Goal: Task Accomplishment & Management: Use online tool/utility

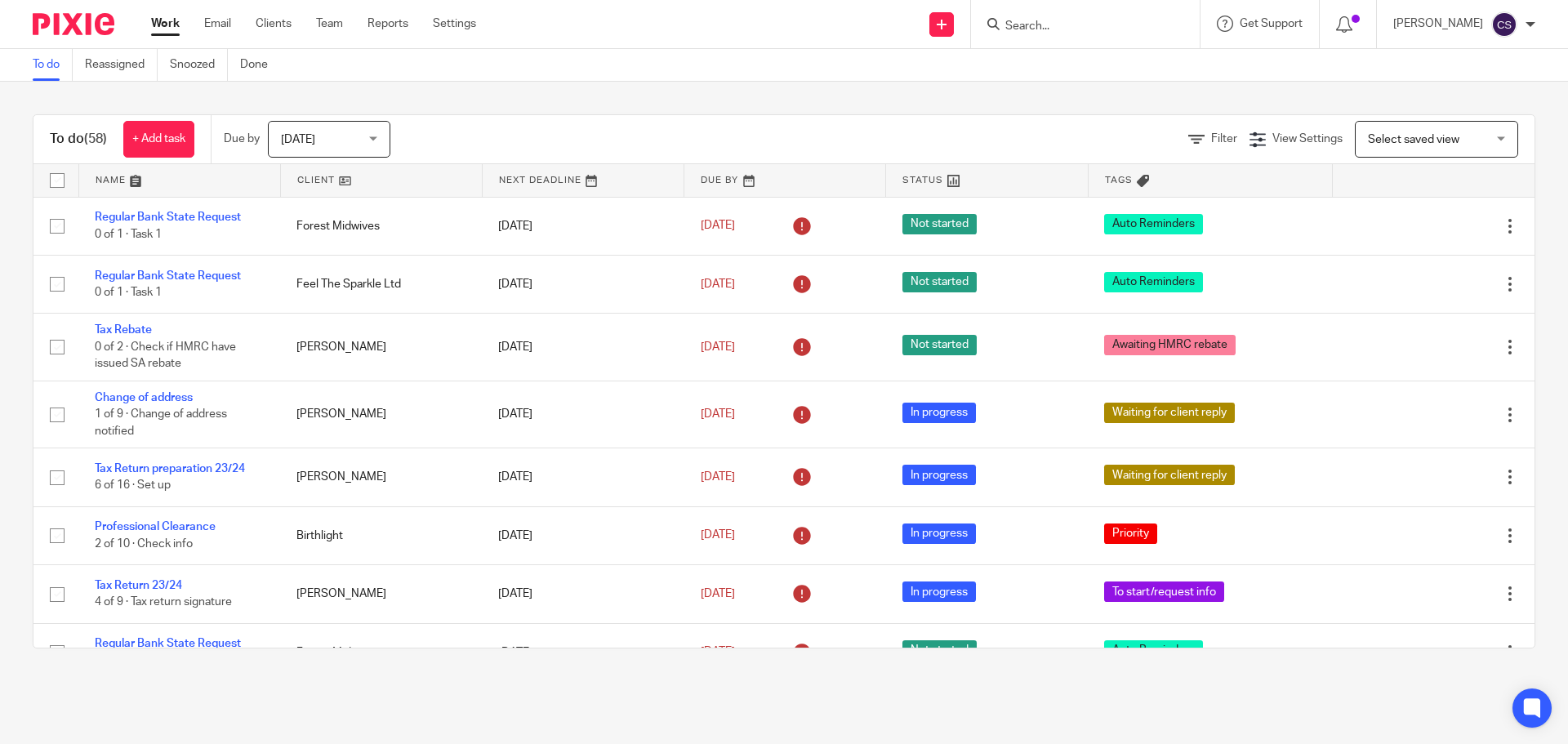
click at [1049, 24] on input "Search" at bounding box center [1077, 26] width 147 height 14
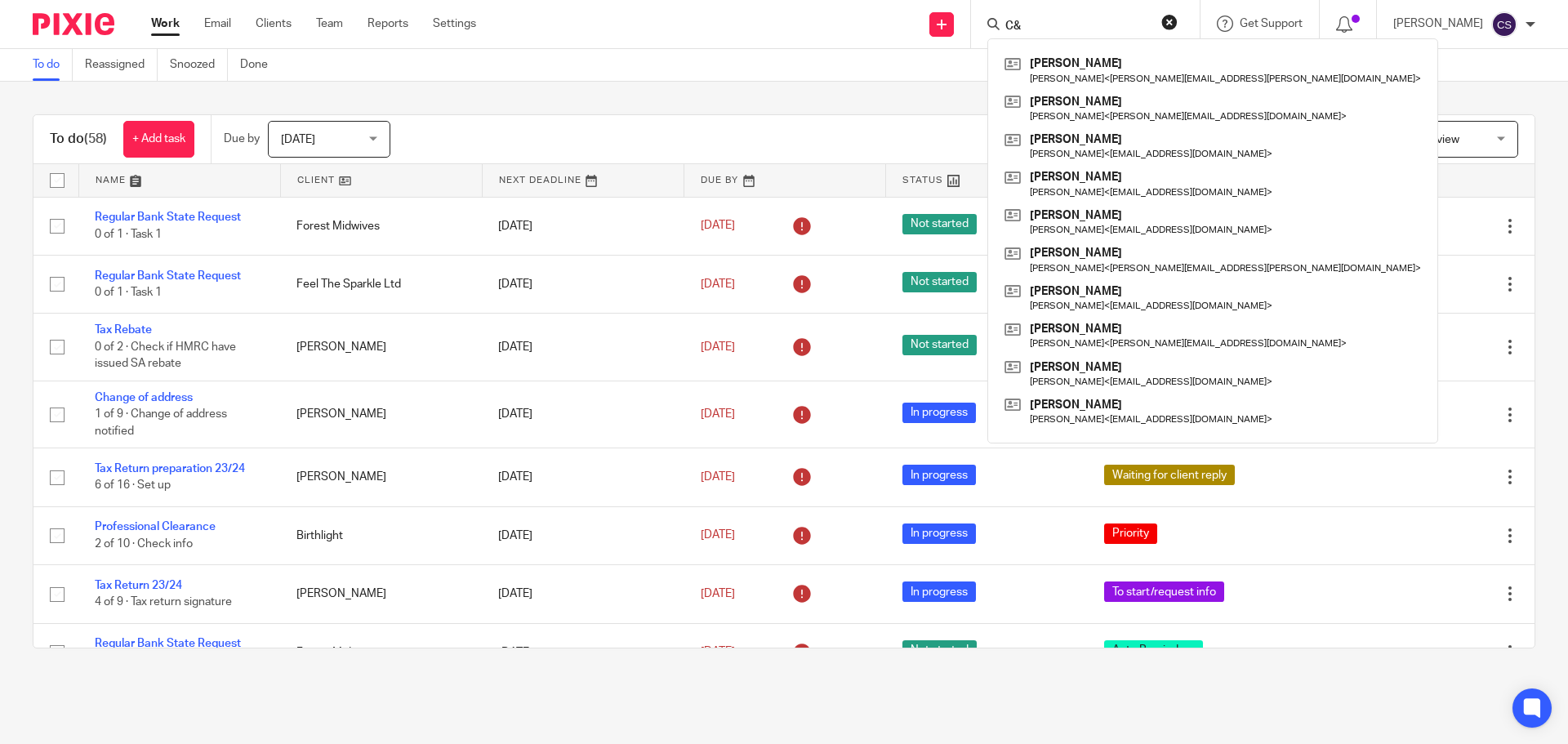
type input "C"
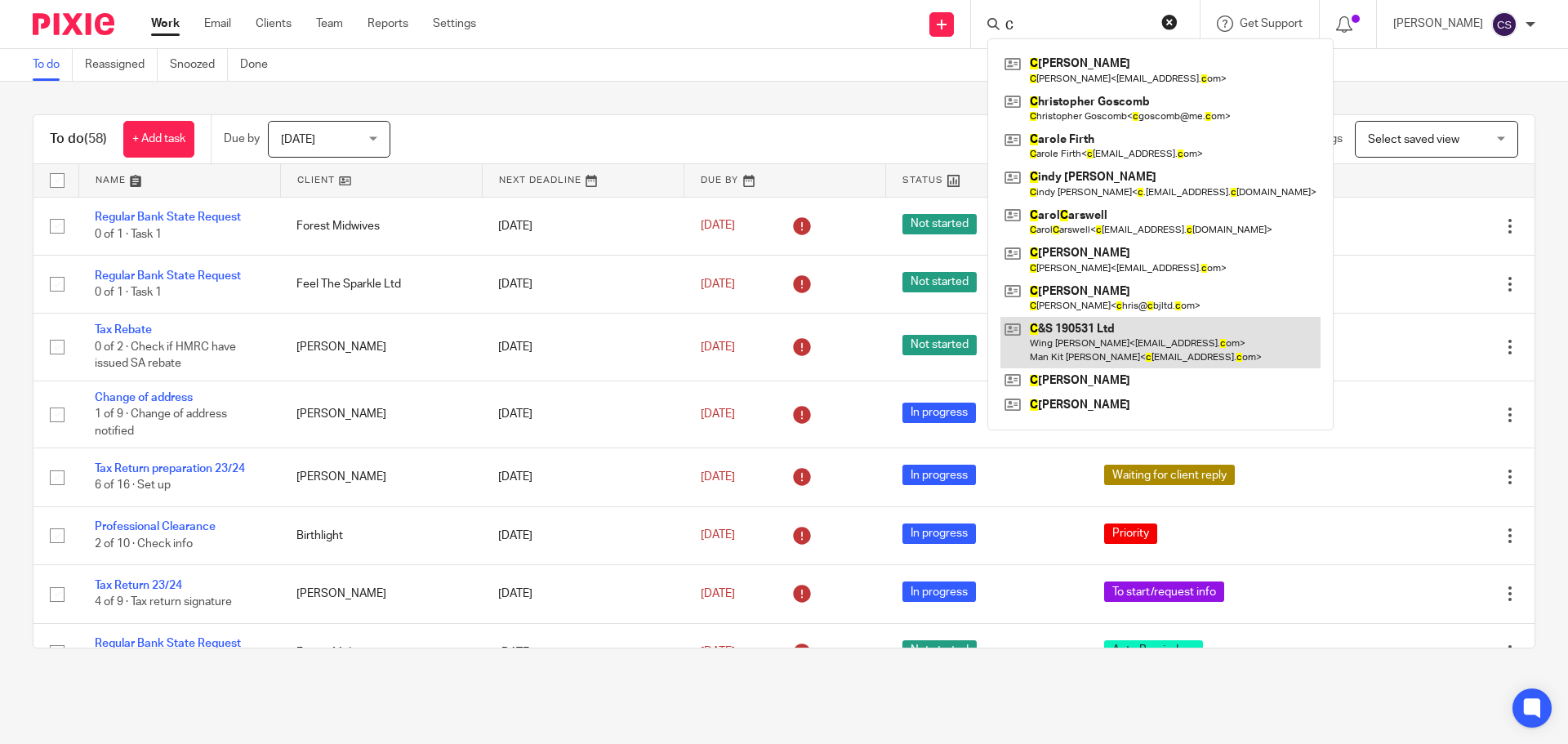
type input "C"
click at [1083, 330] on link at bounding box center [1161, 342] width 320 height 51
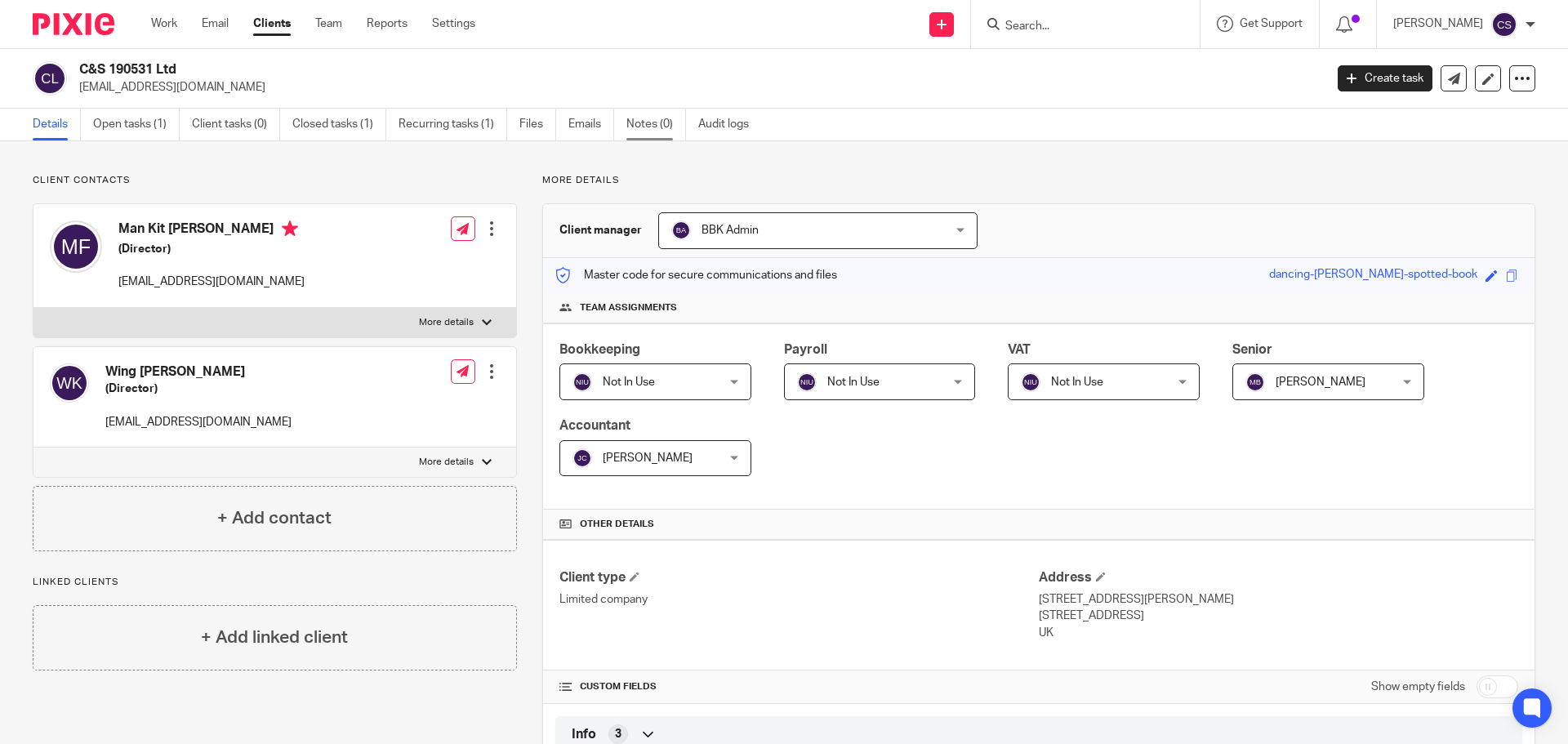
click at [631, 123] on link "Notes (0)" at bounding box center [656, 125] width 60 height 32
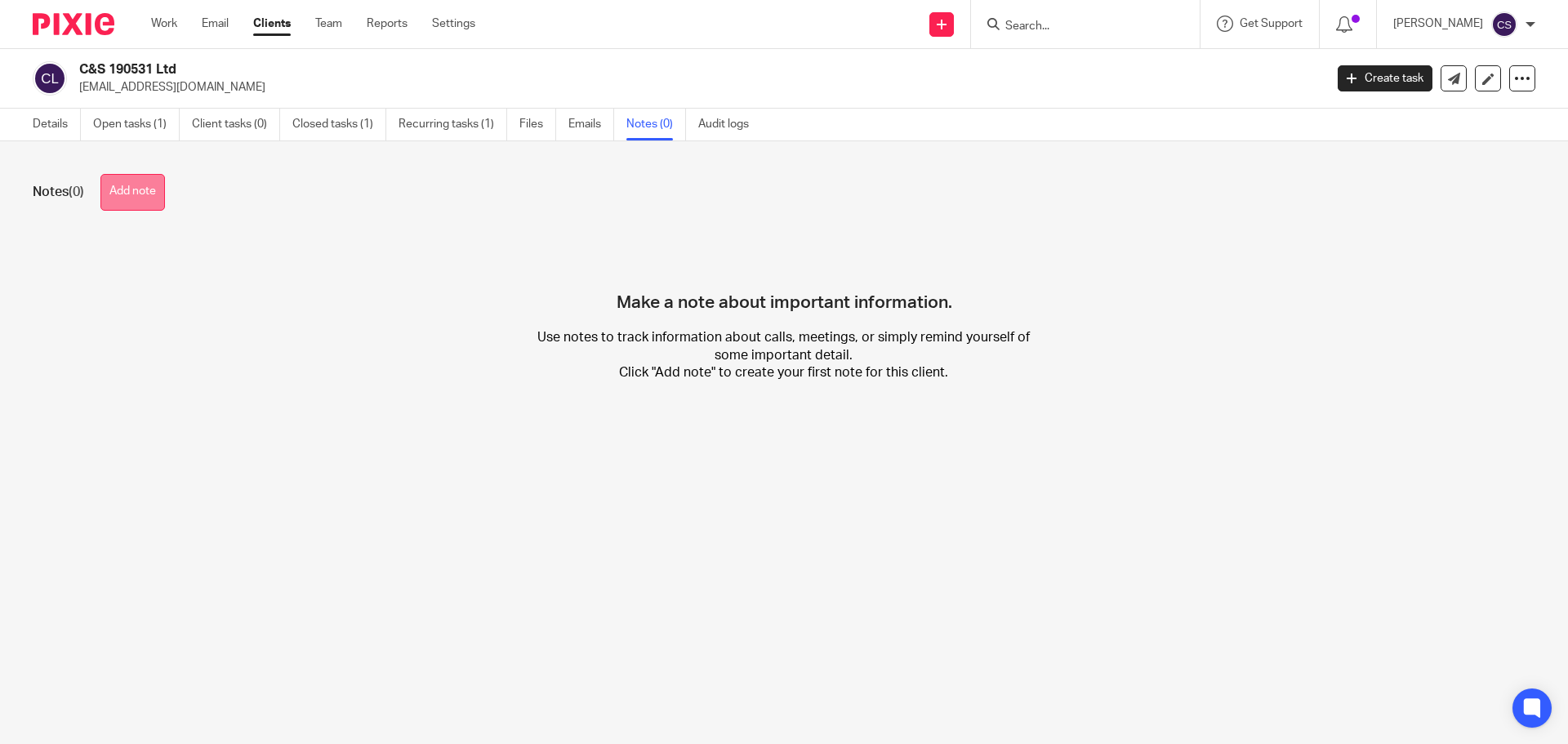
click at [153, 205] on button "Add note" at bounding box center [132, 192] width 65 height 37
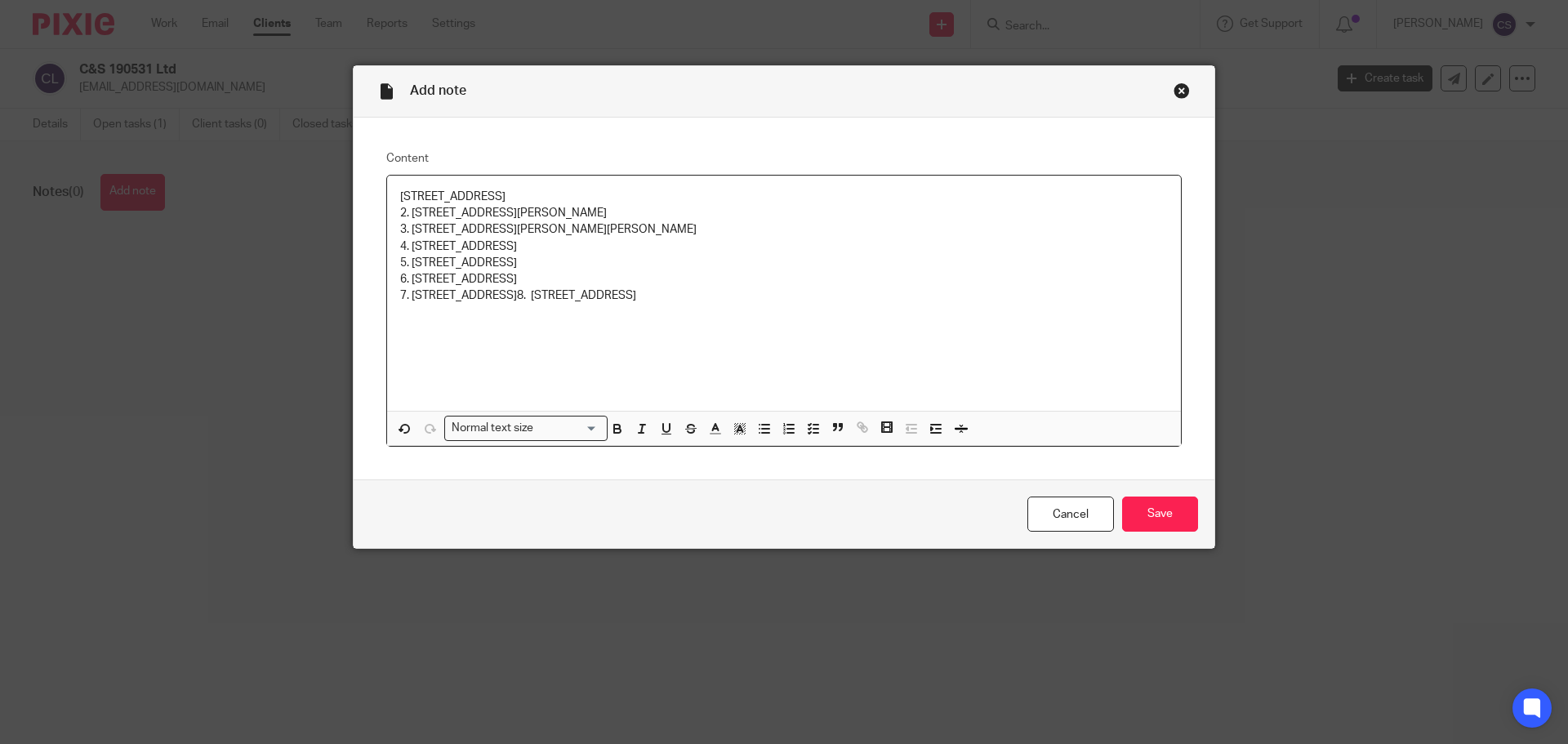
click at [401, 191] on p "121 Ivanhoe, East Kilbride, Glasgow, G74 3NY 2. 2D Crichton St, Coatbridge, ML5…" at bounding box center [784, 247] width 768 height 116
click at [1173, 518] on input "Save" at bounding box center [1160, 514] width 76 height 35
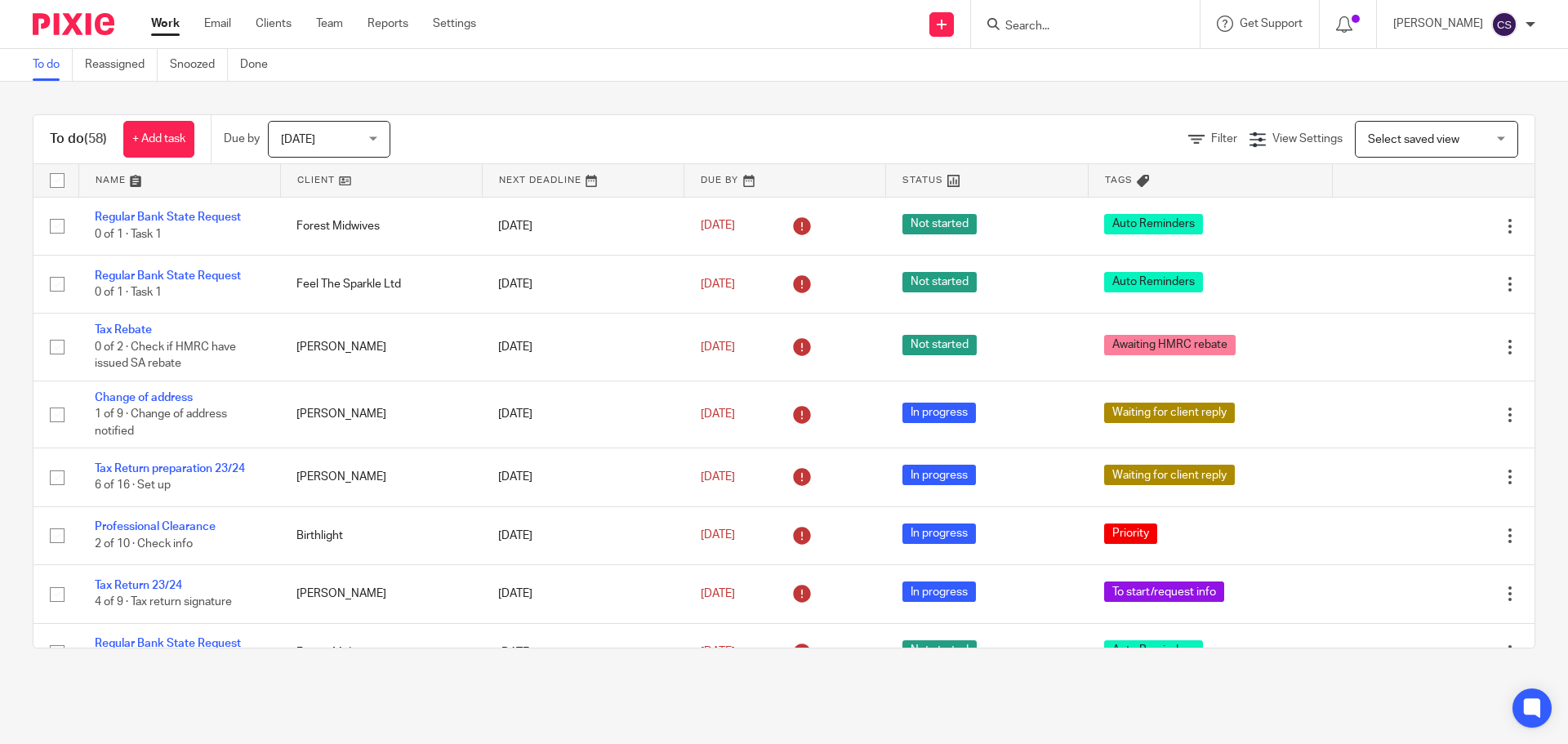
click at [1039, 24] on input "Search" at bounding box center [1077, 26] width 147 height 14
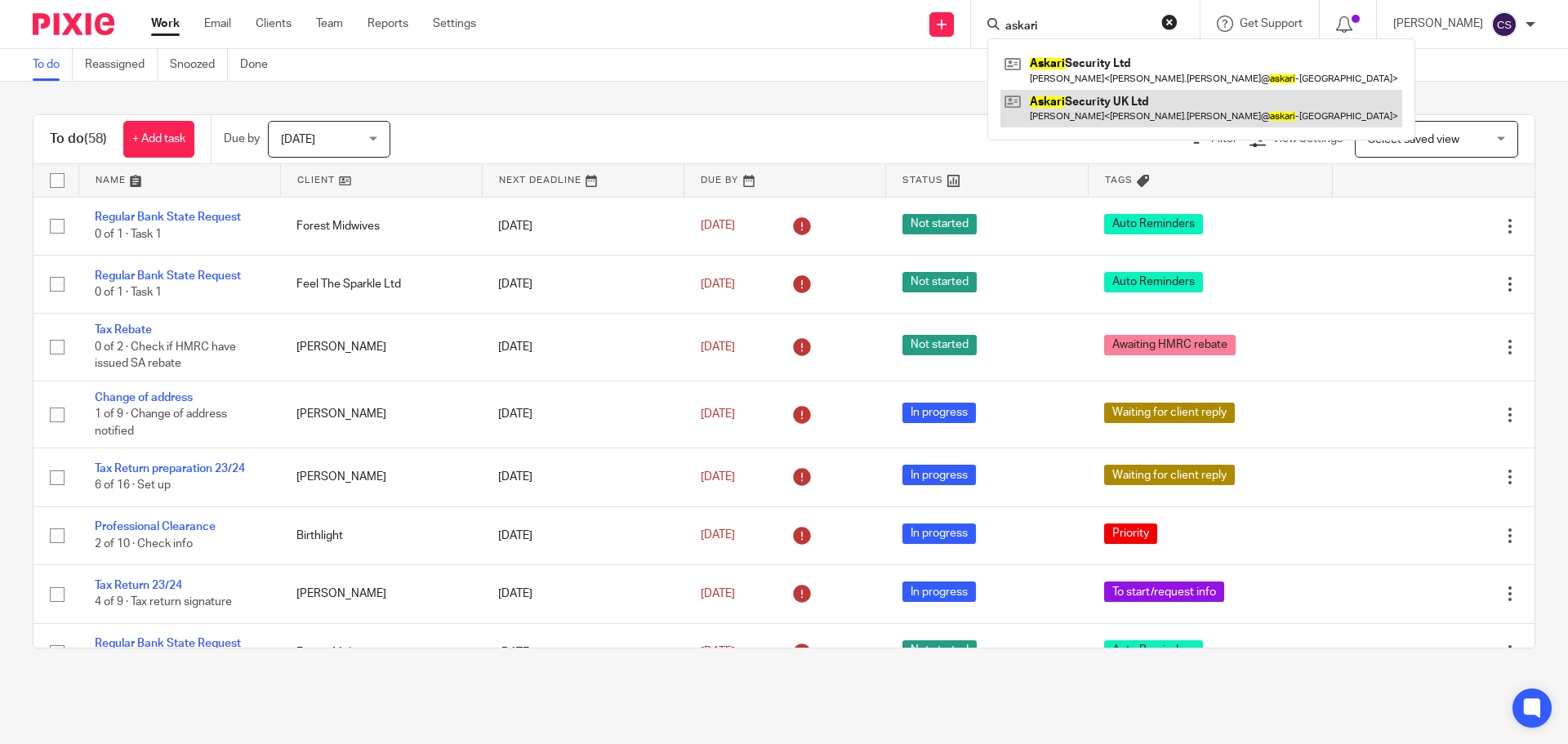
type input "askari"
click at [1097, 99] on link at bounding box center [1201, 109] width 402 height 38
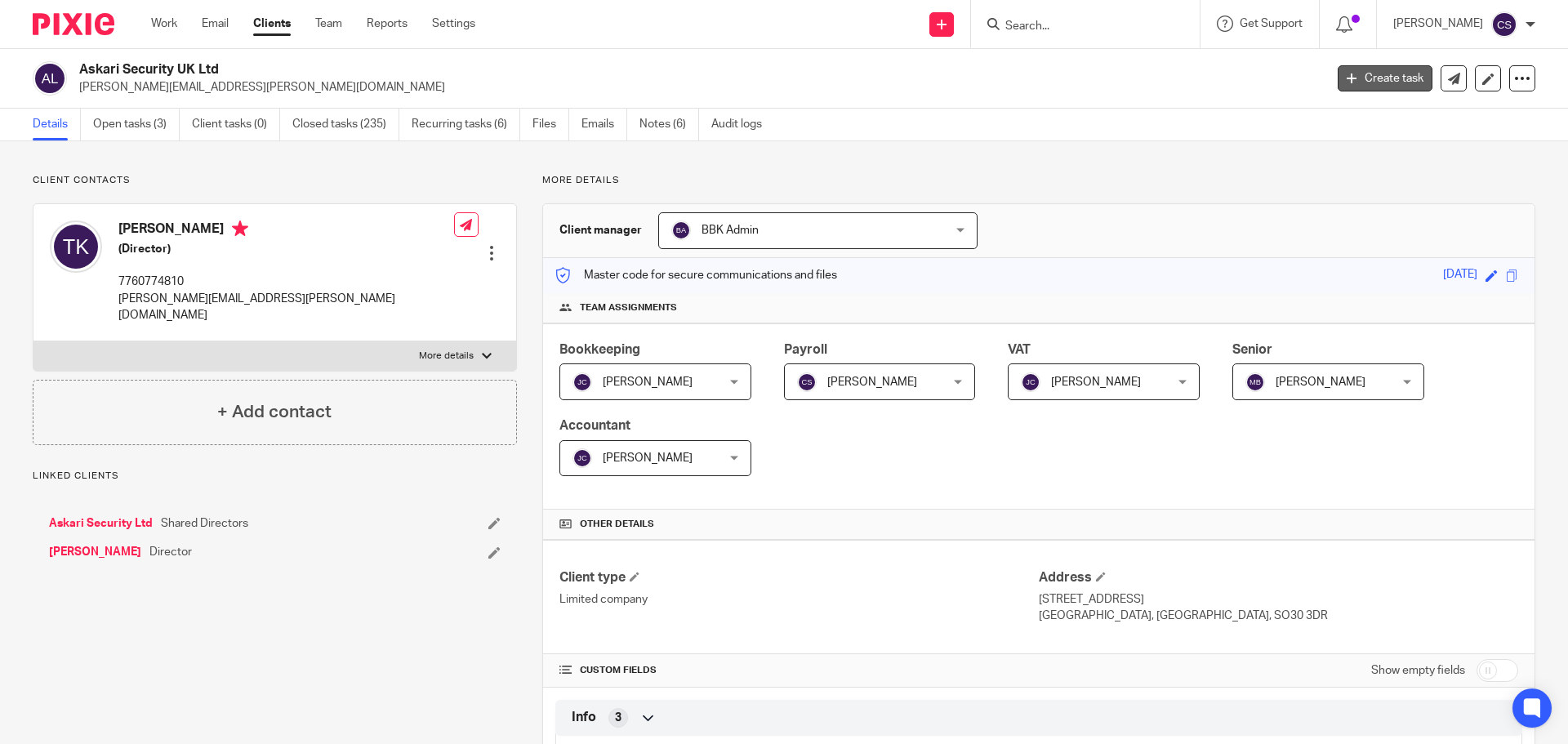
click at [1372, 75] on link "Create task" at bounding box center [1385, 78] width 94 height 26
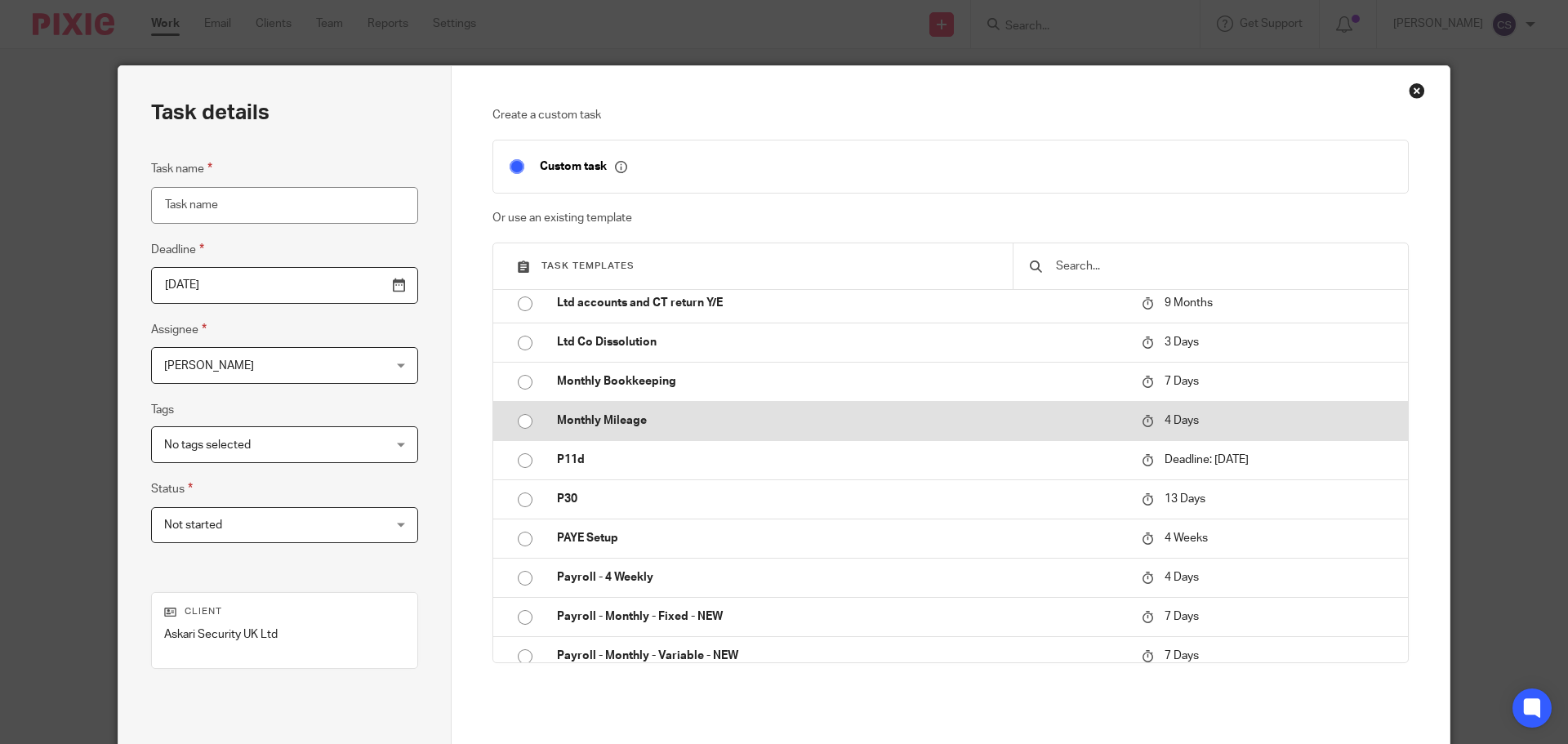
scroll to position [571, 0]
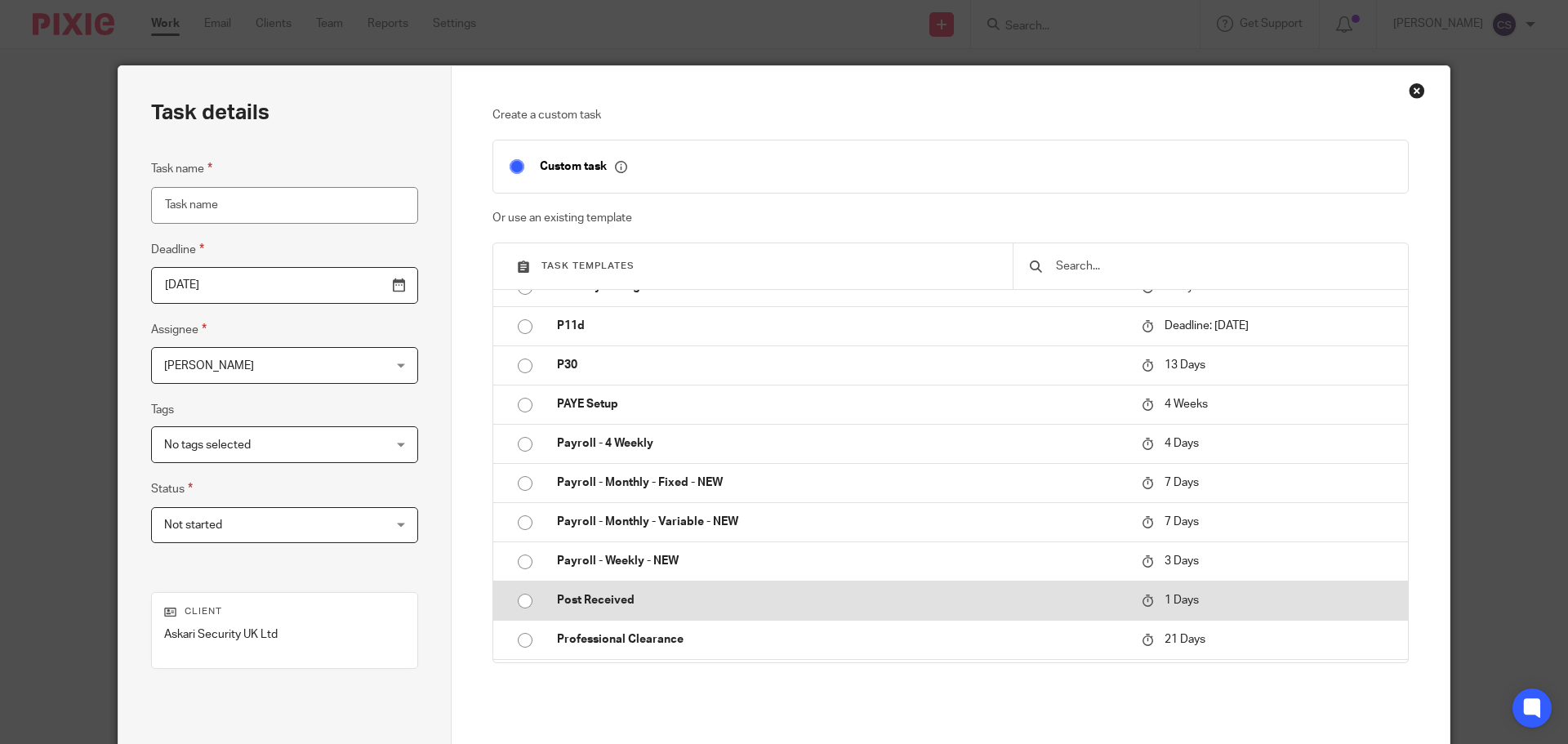
click at [583, 602] on p "Post Received" at bounding box center [841, 599] width 568 height 16
type input "2025-08-23"
type input "Post Received"
checkbox input "false"
radio input "true"
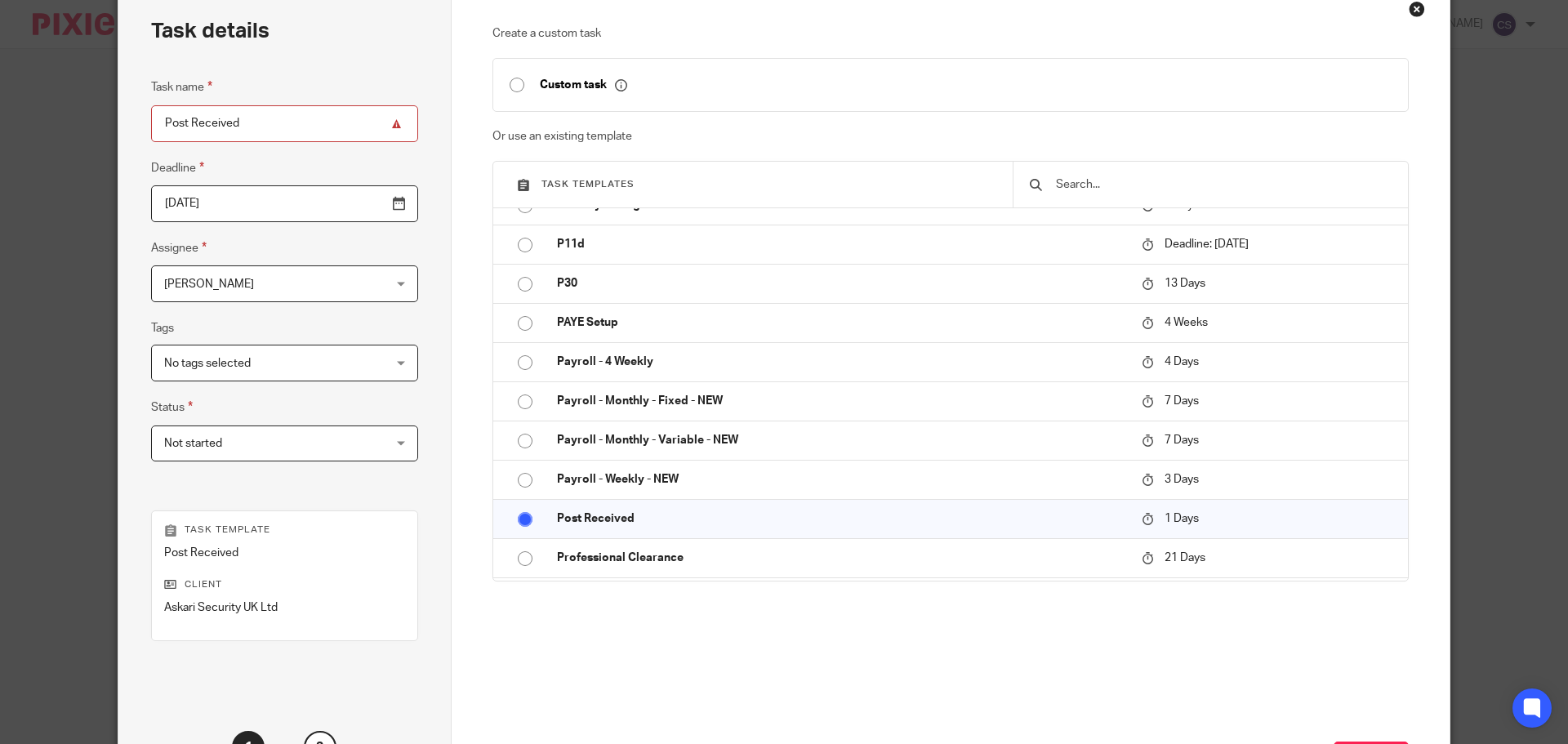
scroll to position [222, 0]
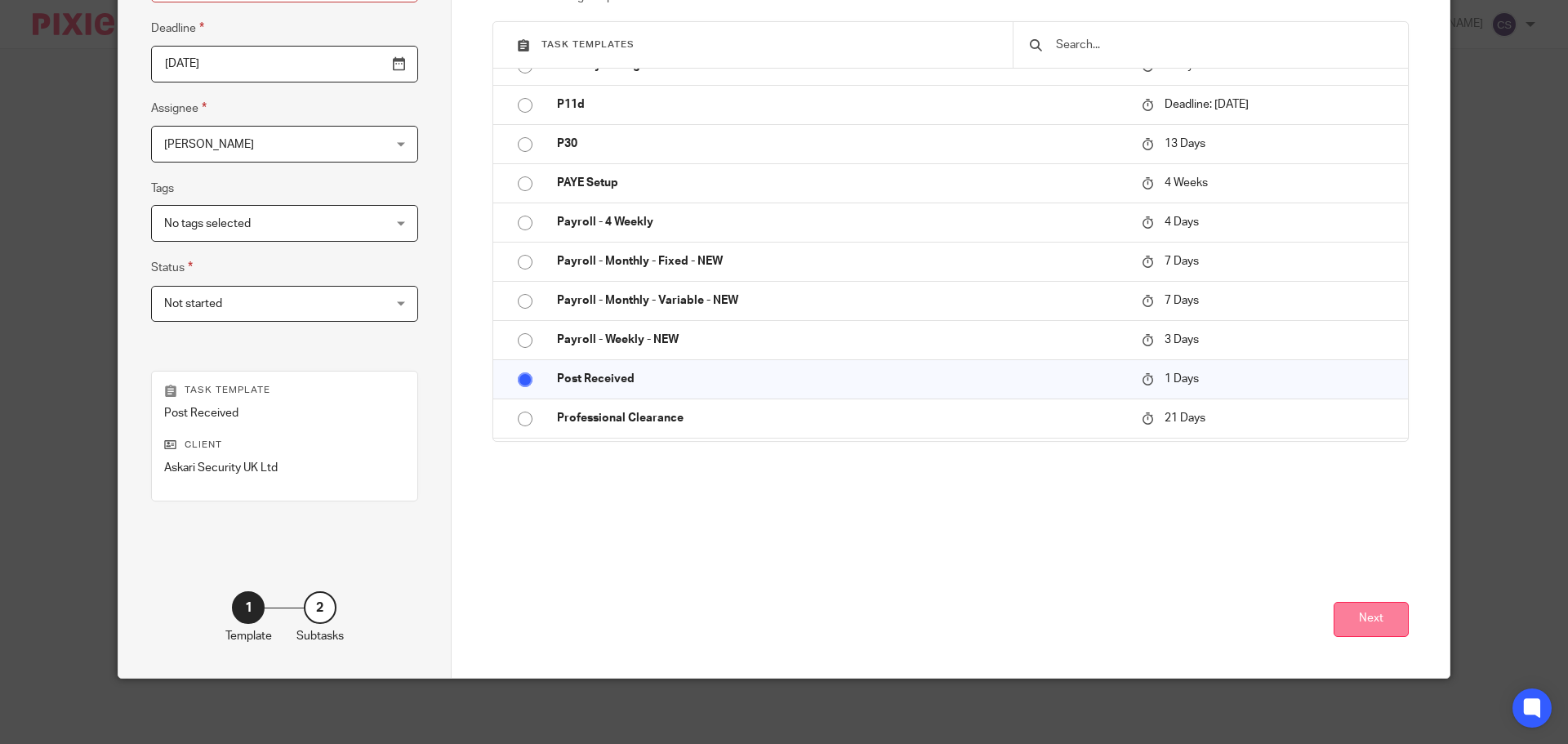
click at [1342, 620] on button "Next" at bounding box center [1371, 619] width 75 height 35
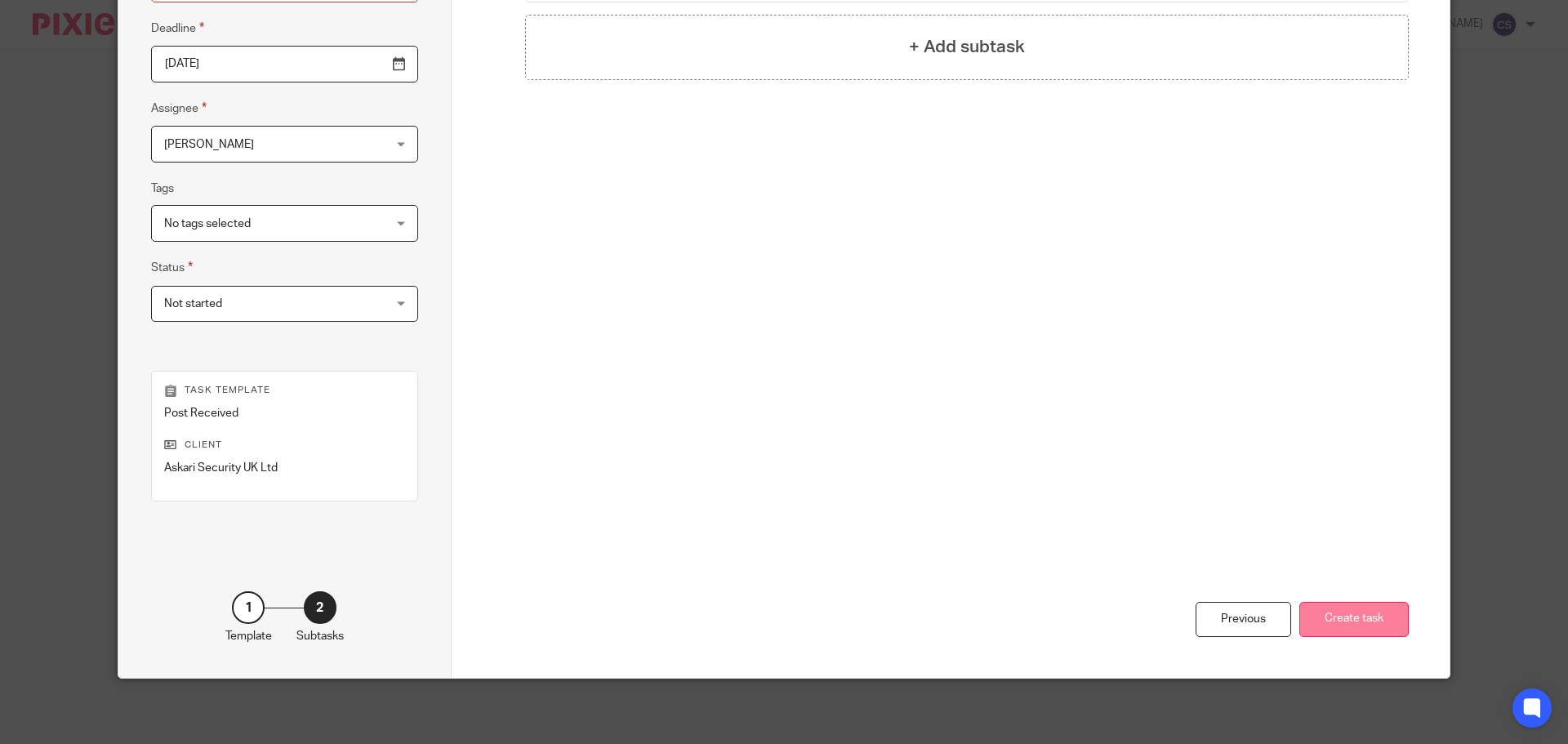
click at [1345, 619] on button "Create task" at bounding box center [1354, 619] width 110 height 35
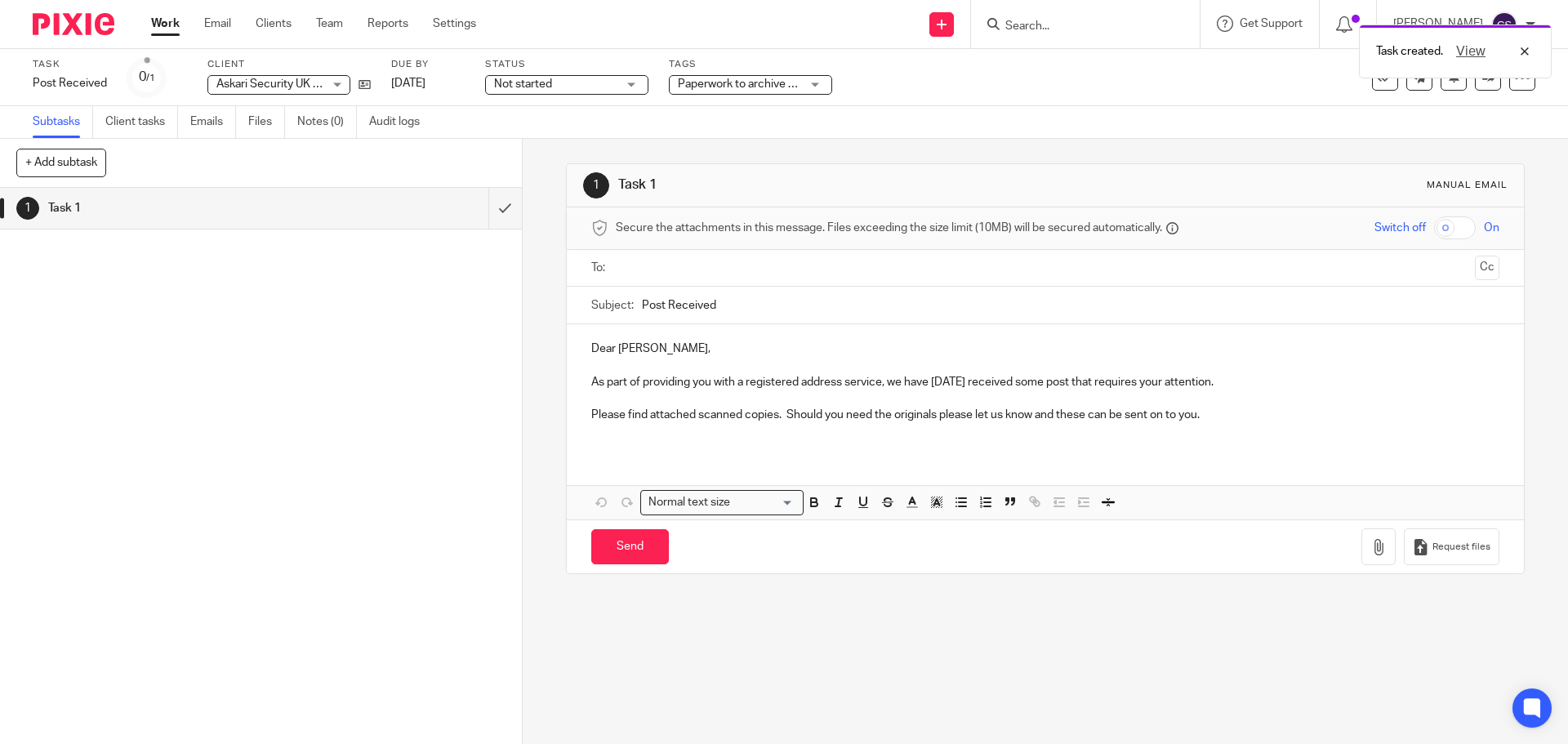
click at [676, 270] on input "text" at bounding box center [1044, 268] width 846 height 19
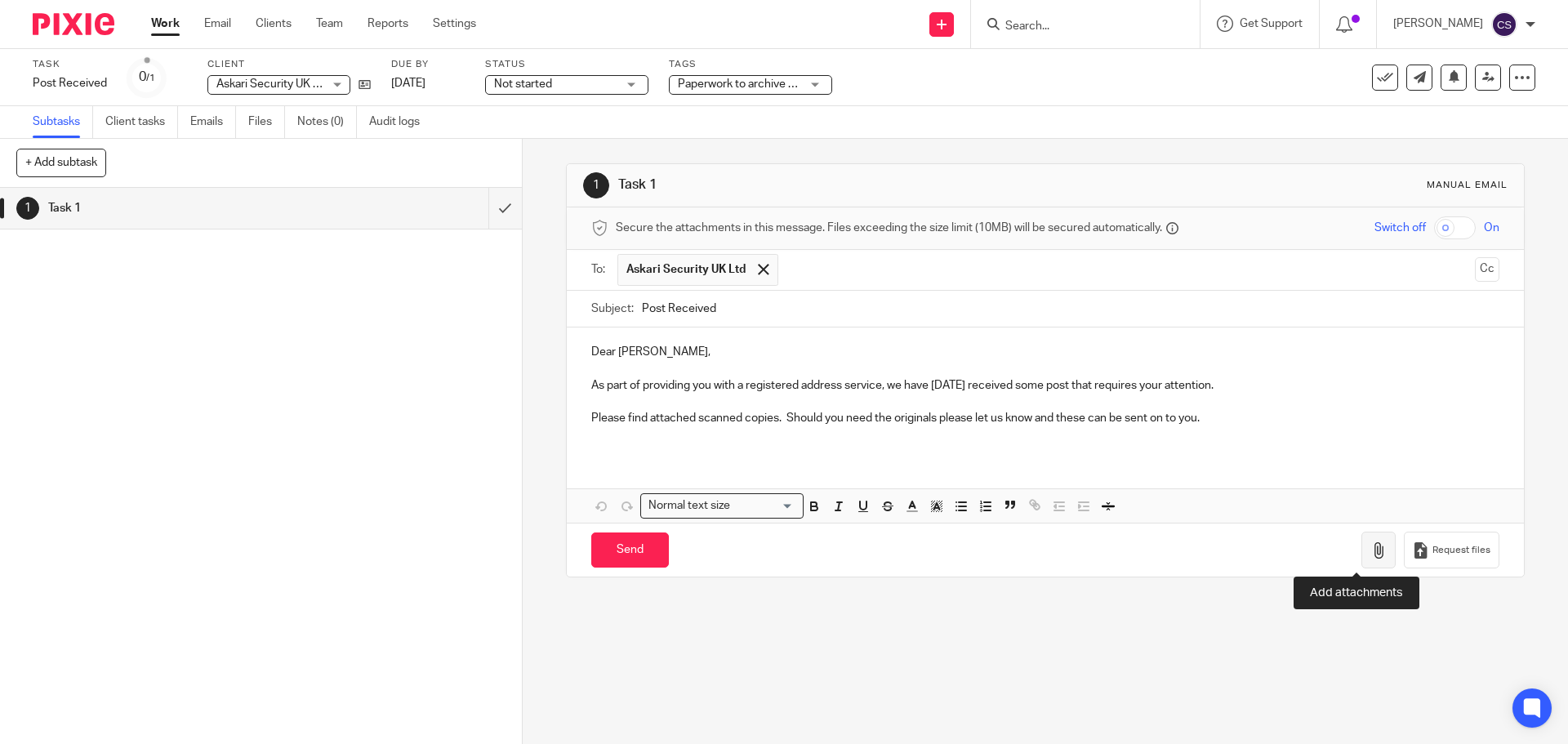
click at [1371, 556] on icon "button" at bounding box center [1378, 549] width 16 height 16
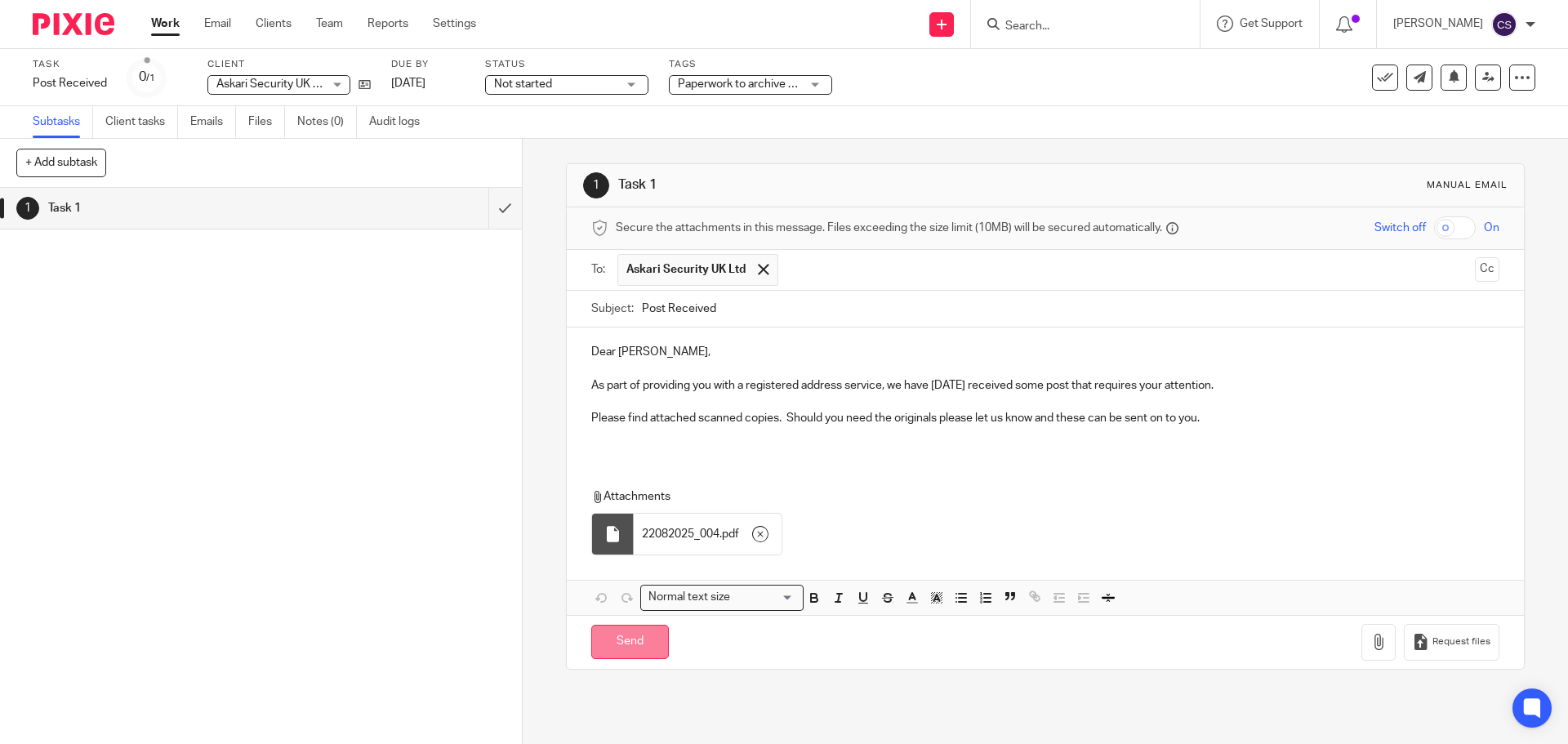
click at [621, 637] on input "Send" at bounding box center [630, 642] width 78 height 35
type input "Sent"
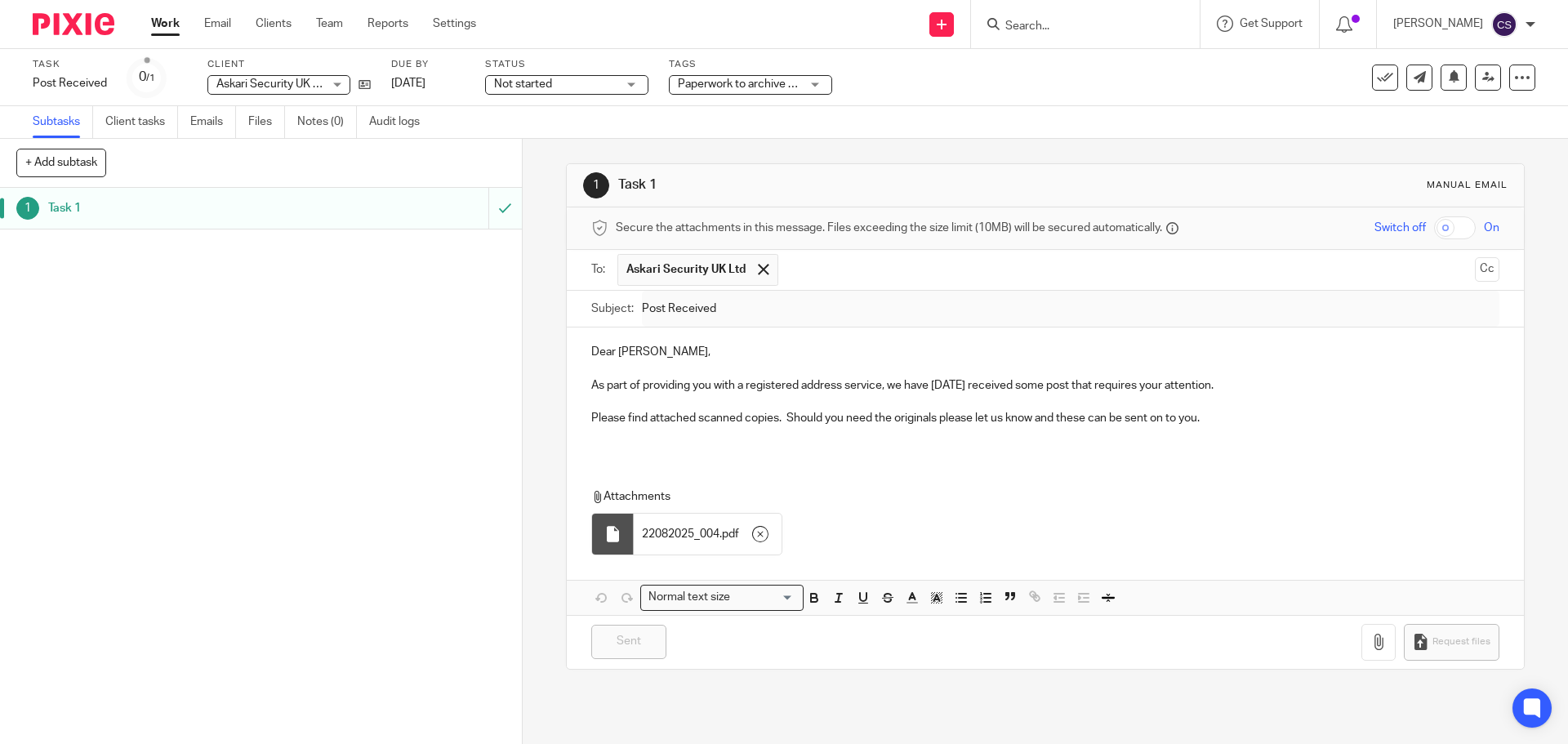
click at [1046, 24] on input "Search" at bounding box center [1077, 26] width 147 height 14
type input "sites"
click at [1079, 63] on link at bounding box center [1150, 70] width 298 height 38
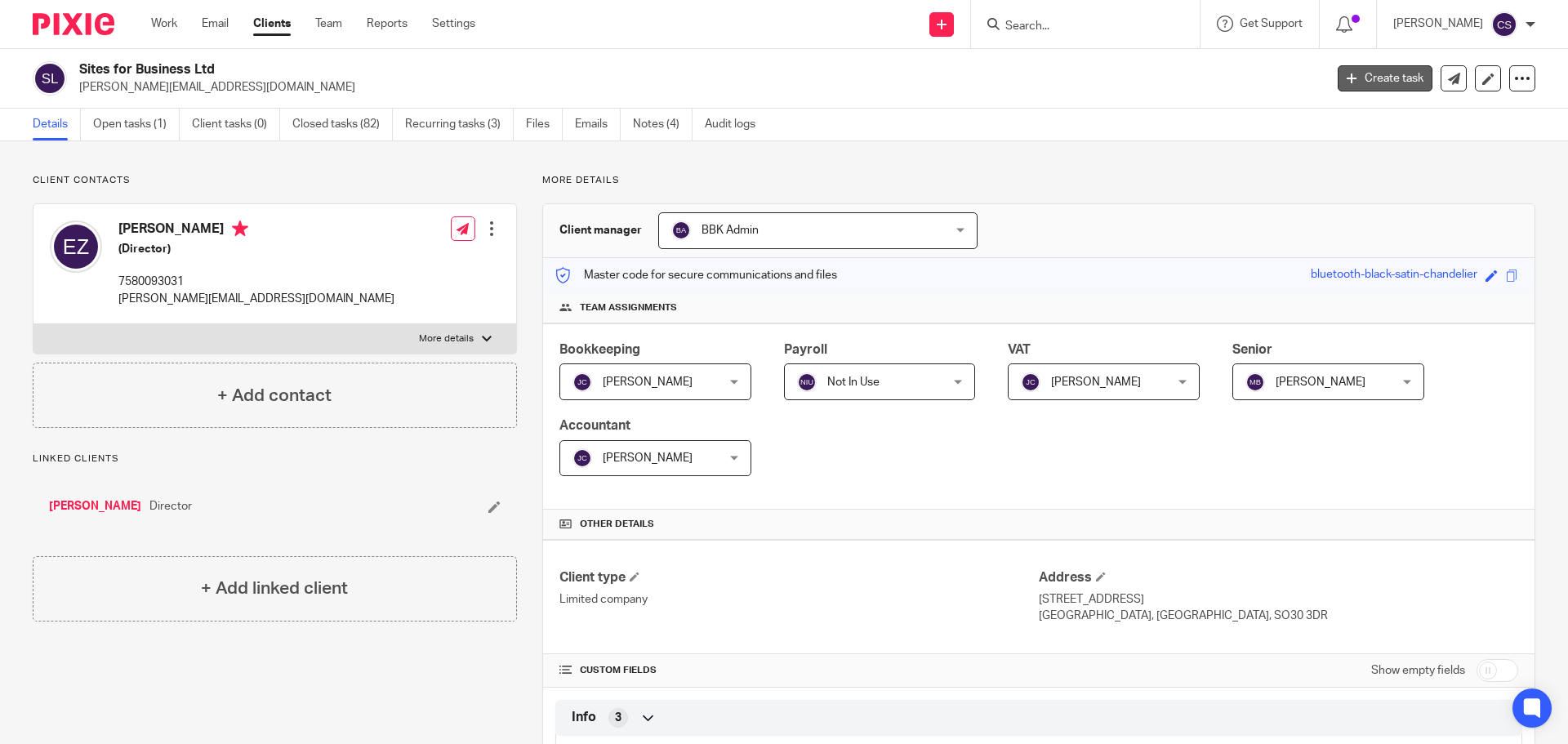
click at [1361, 78] on link "Create task" at bounding box center [1385, 78] width 94 height 26
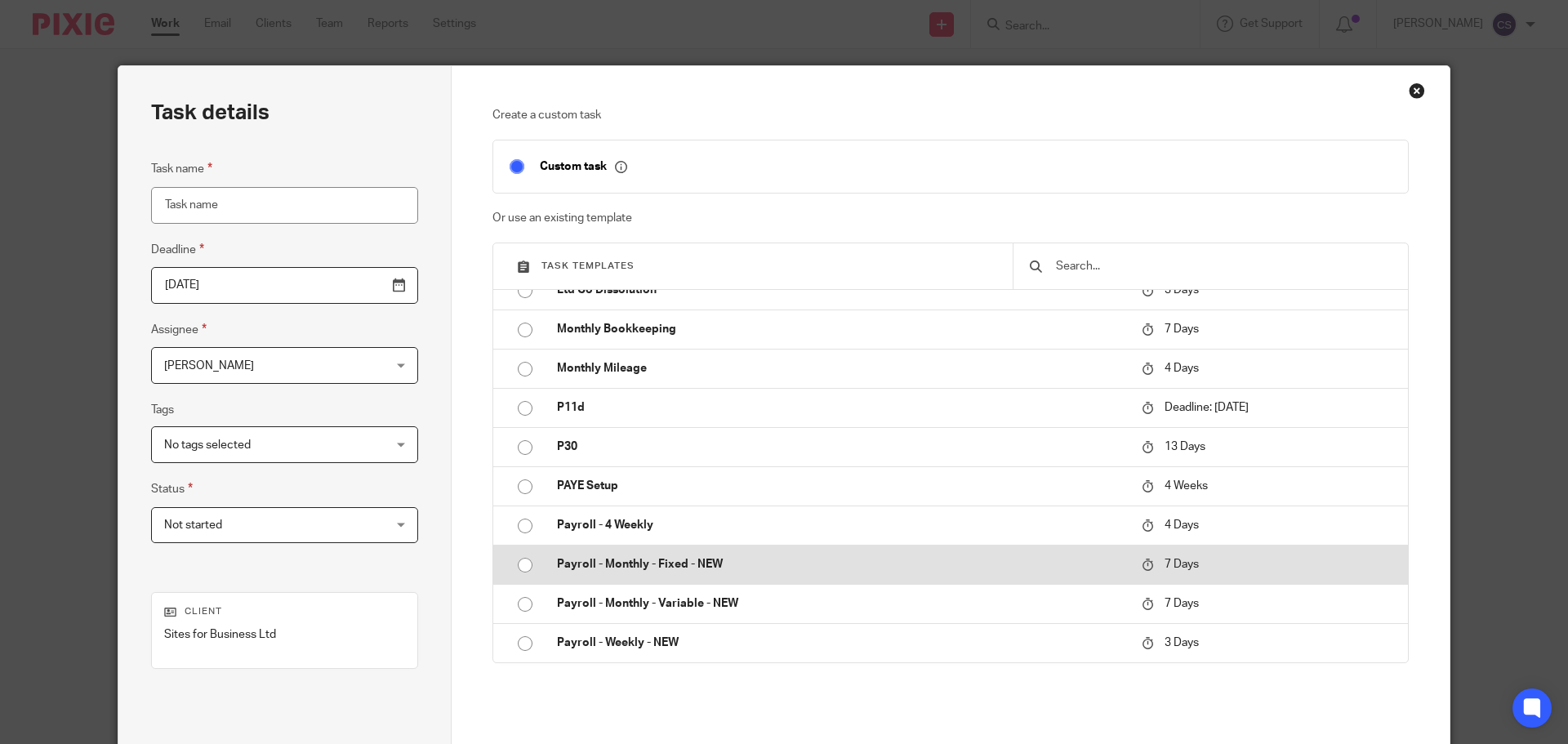
scroll to position [735, 0]
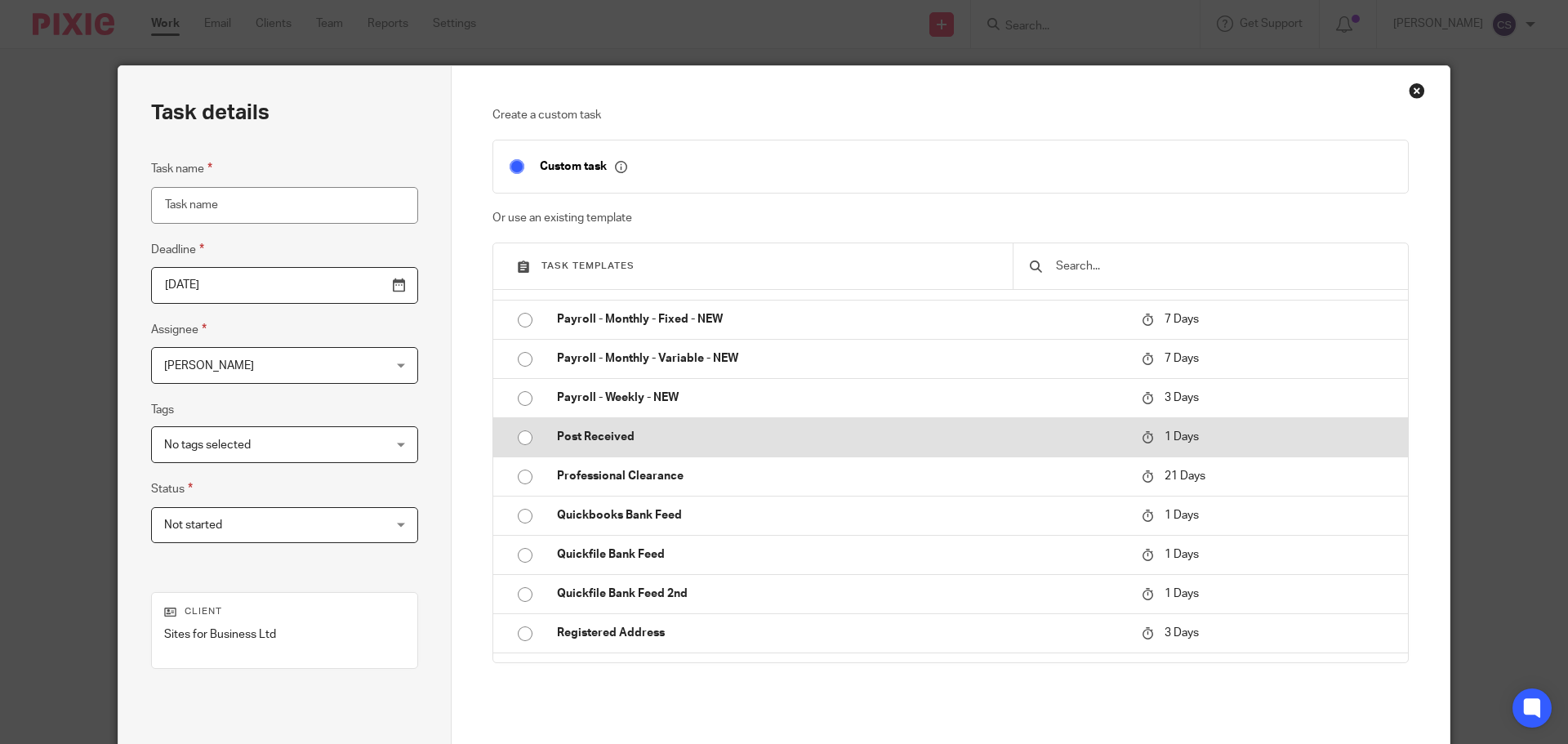
click at [591, 434] on p "Post Received" at bounding box center [841, 436] width 568 height 16
type input "2025-08-23"
type input "Post Received"
checkbox input "false"
radio input "true"
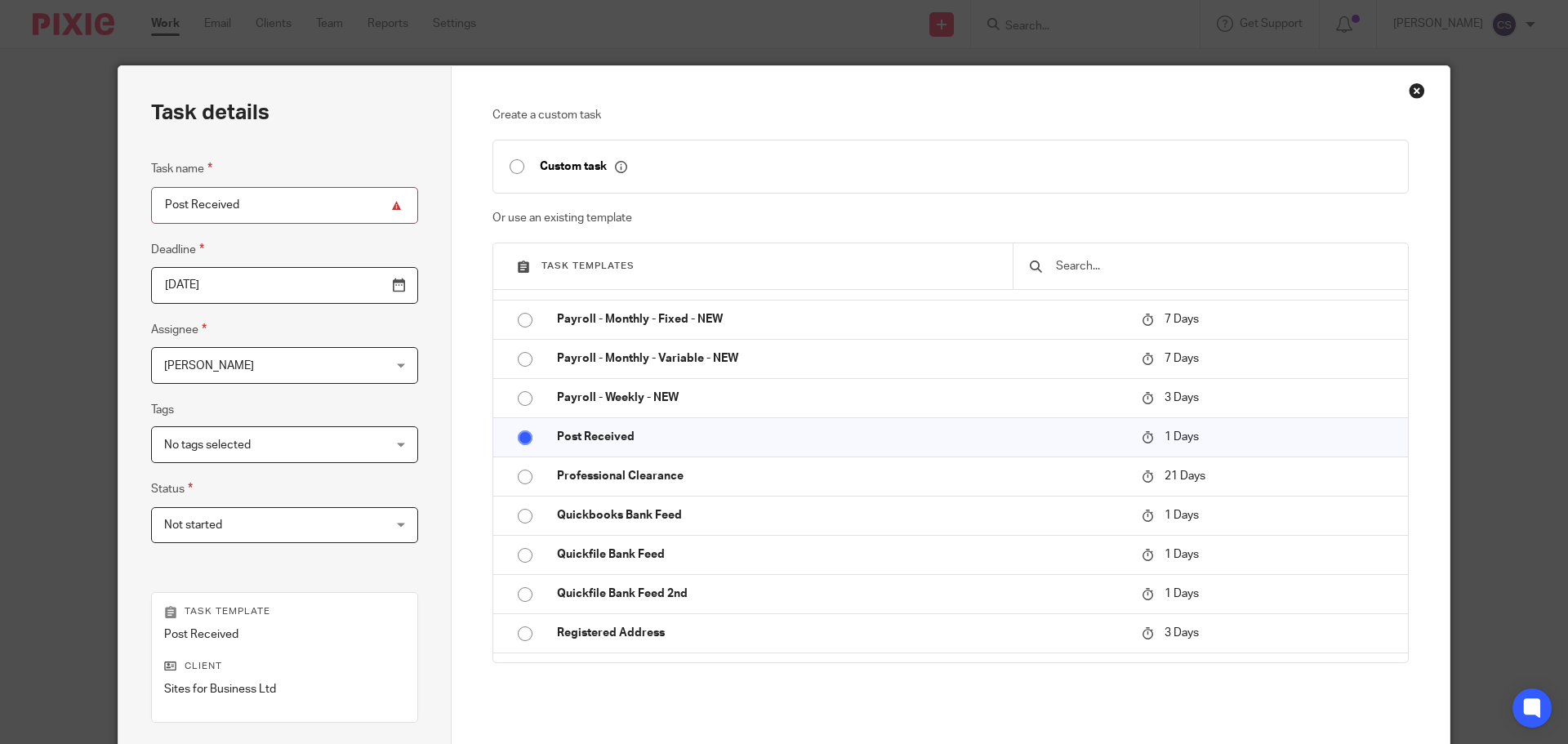
scroll to position [163, 0]
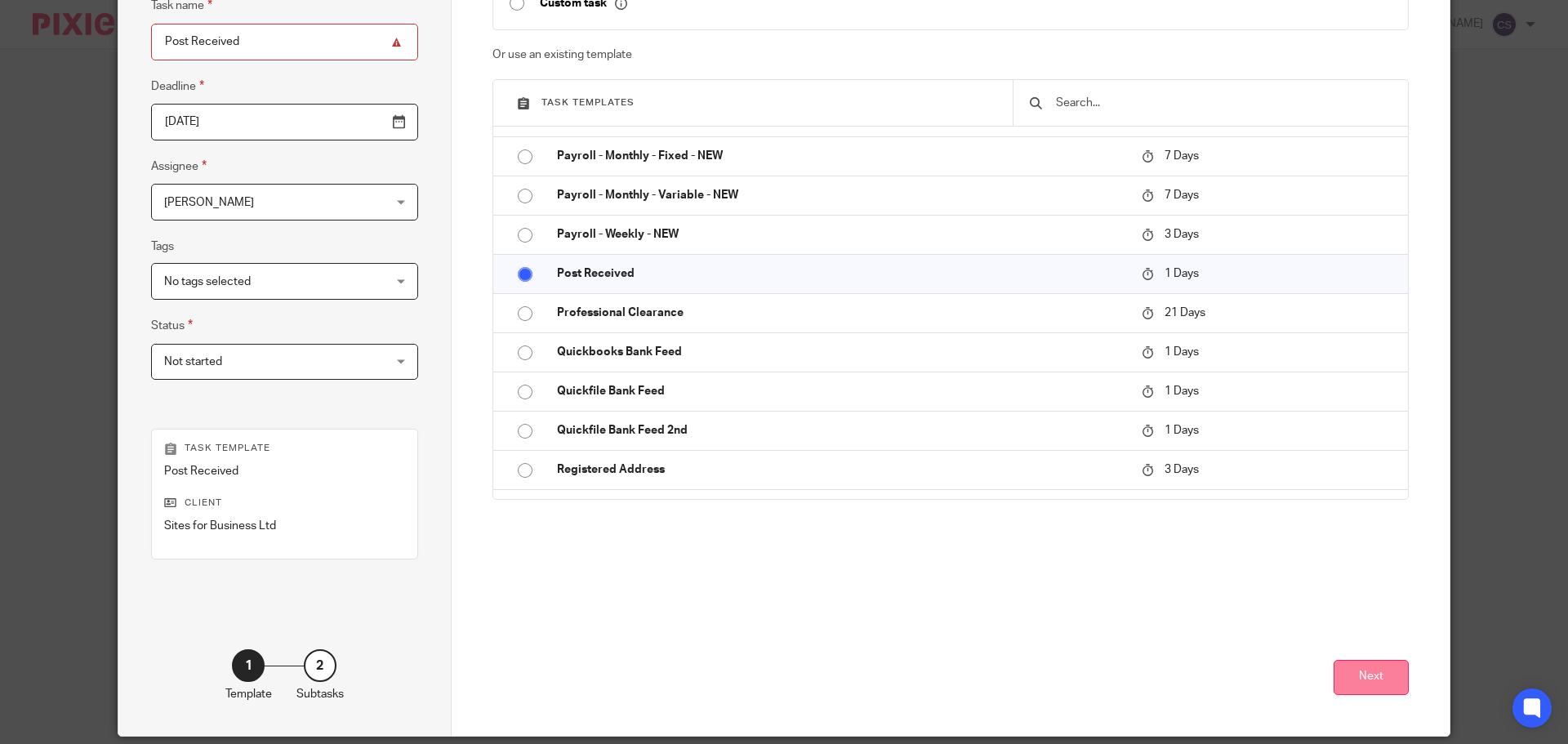
click at [1342, 672] on button "Next" at bounding box center [1371, 677] width 75 height 35
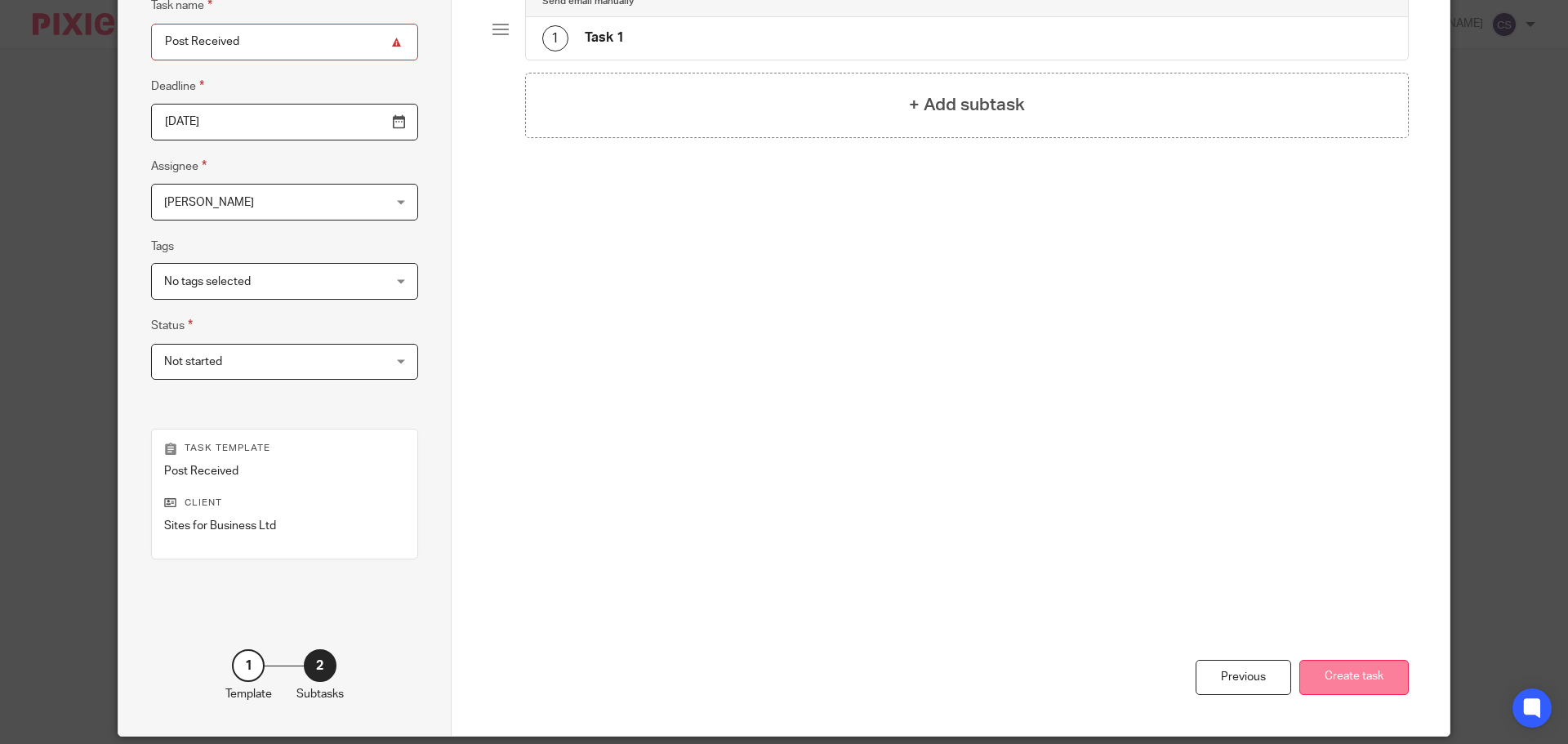
click at [1355, 683] on button "Create task" at bounding box center [1354, 677] width 110 height 35
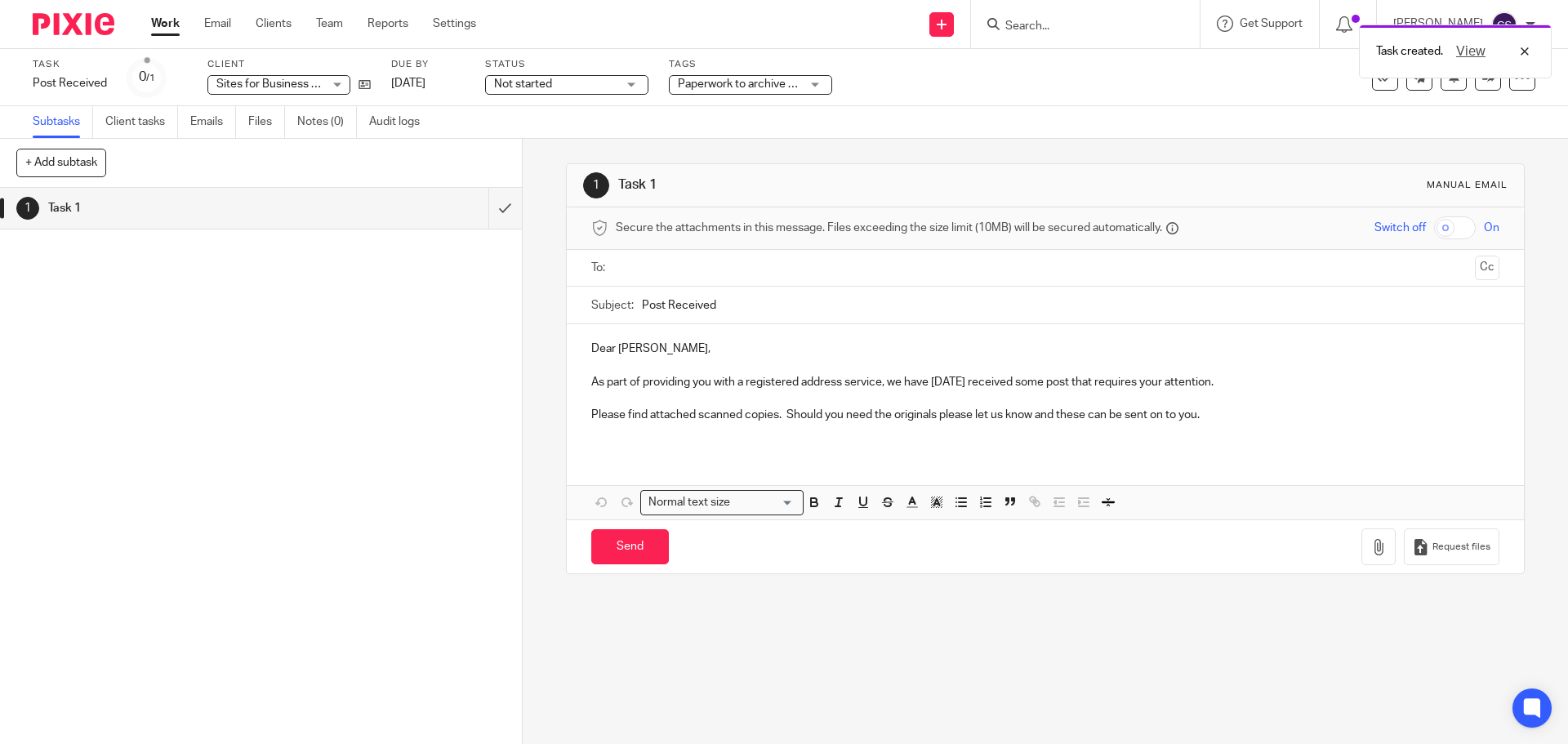
click at [654, 265] on input "text" at bounding box center [1044, 268] width 846 height 19
click at [1371, 544] on icon "button" at bounding box center [1378, 549] width 16 height 16
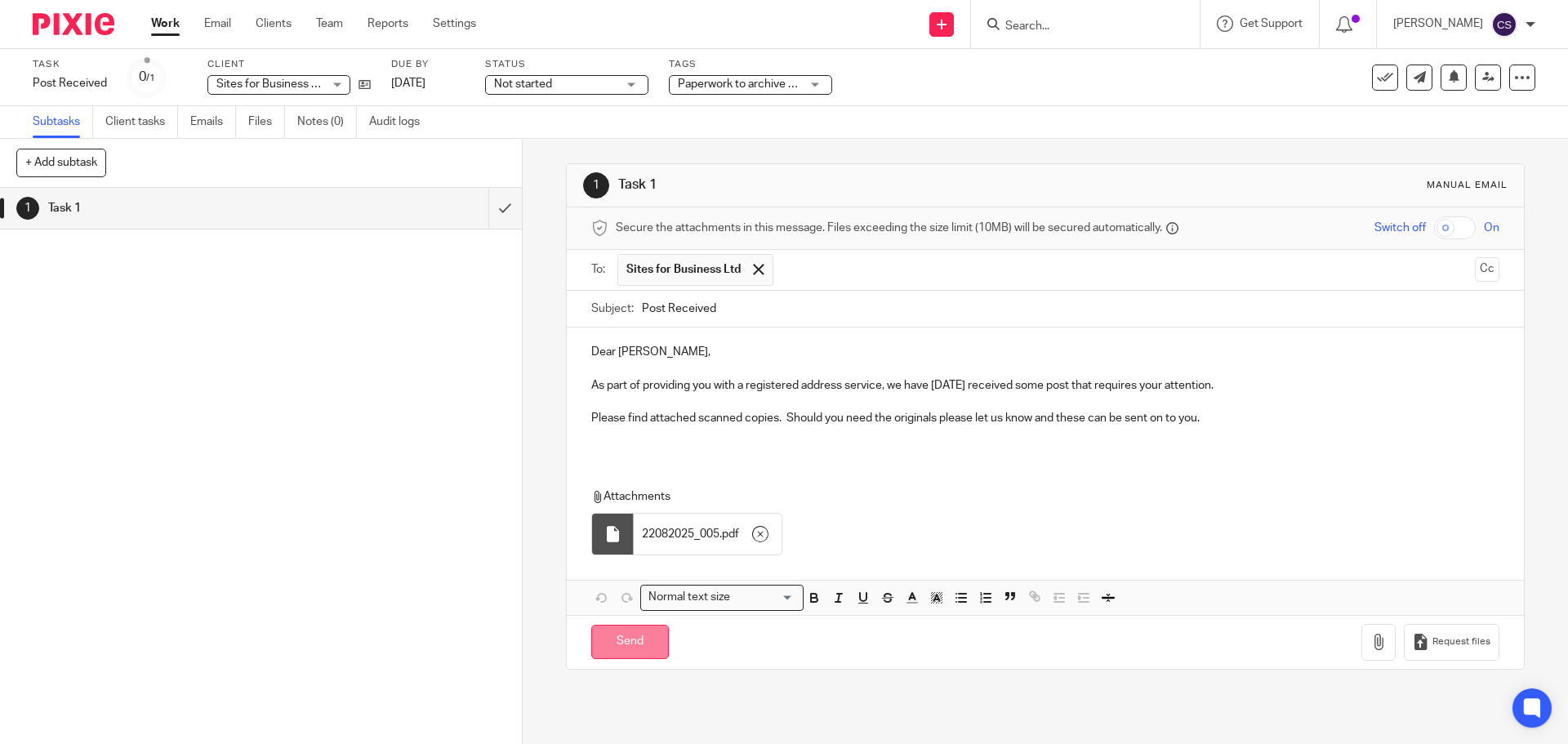
click at [634, 646] on input "Send" at bounding box center [630, 642] width 78 height 35
type input "Sent"
